Goal: Task Accomplishment & Management: Manage account settings

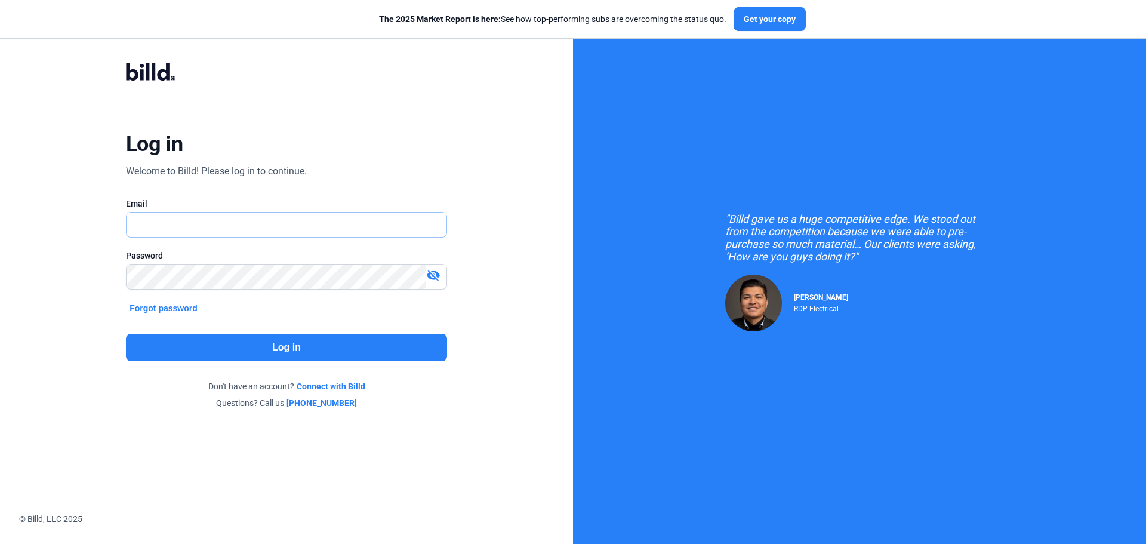
drag, startPoint x: 0, startPoint y: 0, endPoint x: 291, endPoint y: 235, distance: 374.3
click at [278, 220] on input "text" at bounding box center [280, 224] width 307 height 24
type input "sandracavazos.mdf@gmail.com"
click at [349, 350] on button "Log in" at bounding box center [286, 347] width 321 height 27
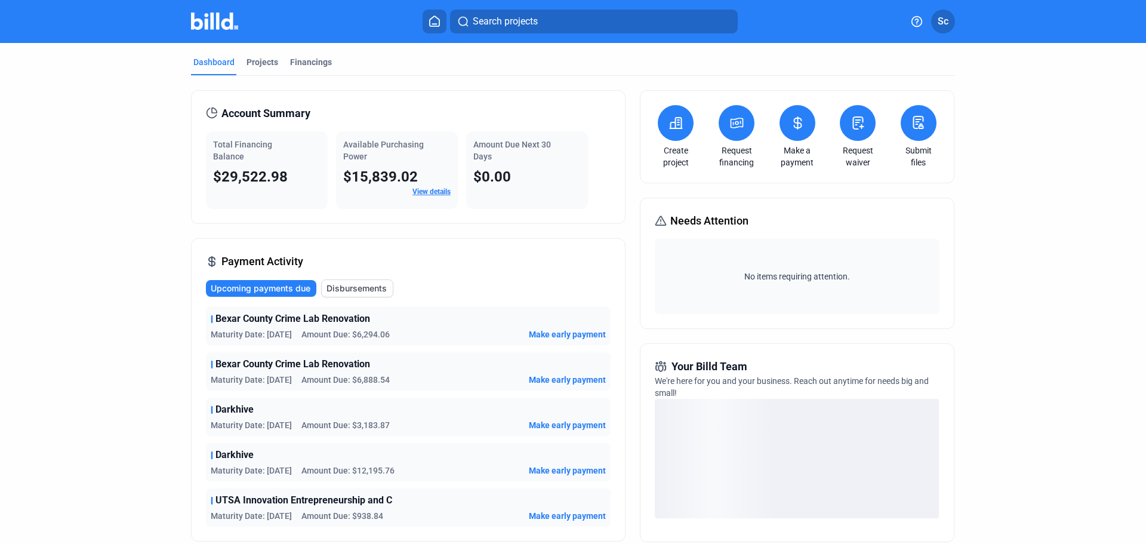
click at [265, 66] on div "Projects" at bounding box center [262, 62] width 32 height 12
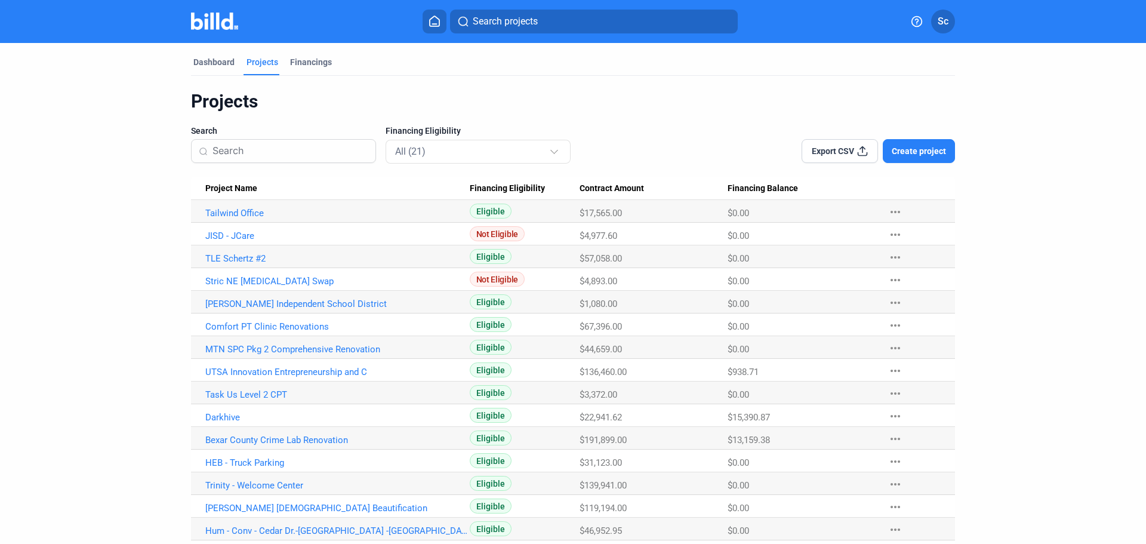
click at [318, 67] on div "Financings" at bounding box center [311, 62] width 42 height 12
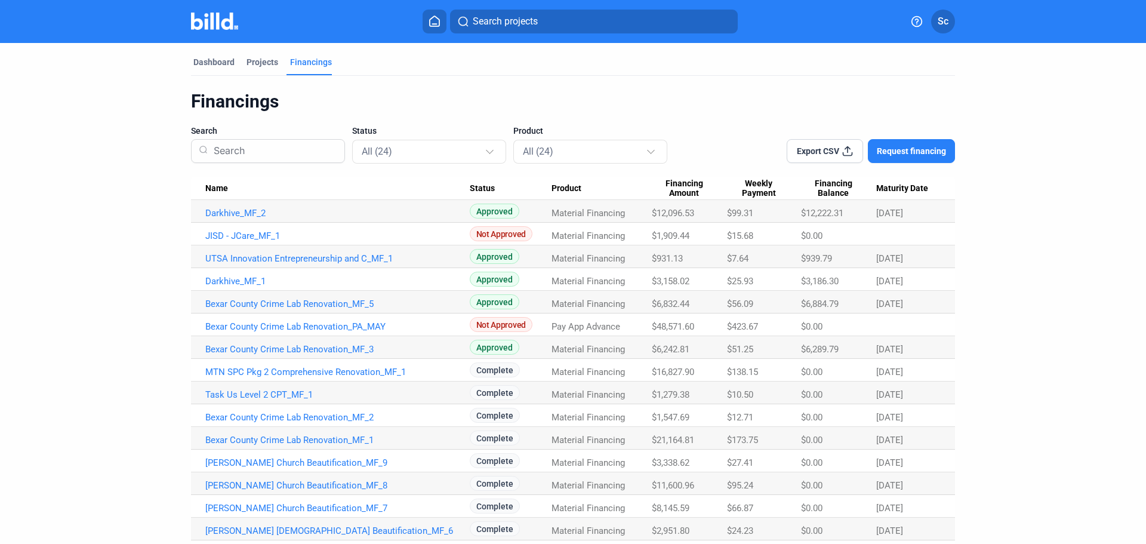
click at [1031, 329] on dashboard "Dashboard Projects Financings Financings Search Status All (24) Product All (24…" at bounding box center [572, 393] width 1031 height 701
